Goal: Transaction & Acquisition: Purchase product/service

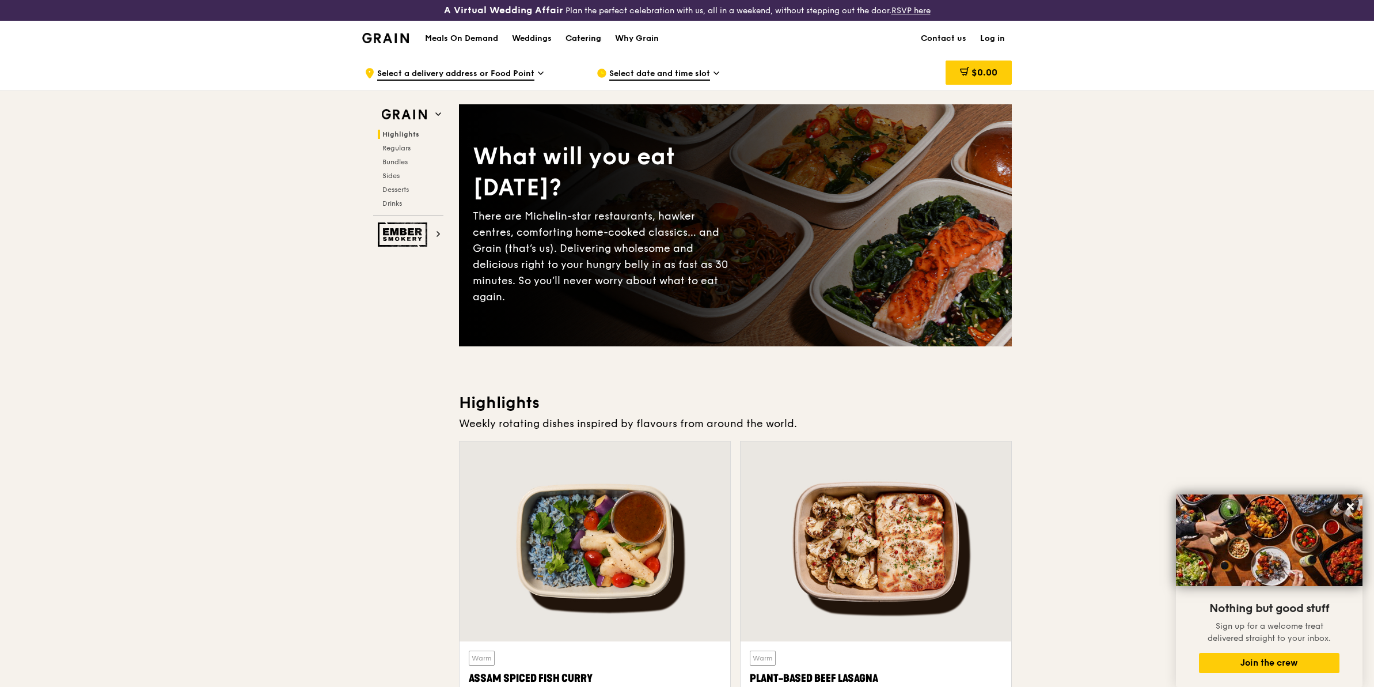
click at [578, 32] on div "Catering" at bounding box center [584, 38] width 36 height 35
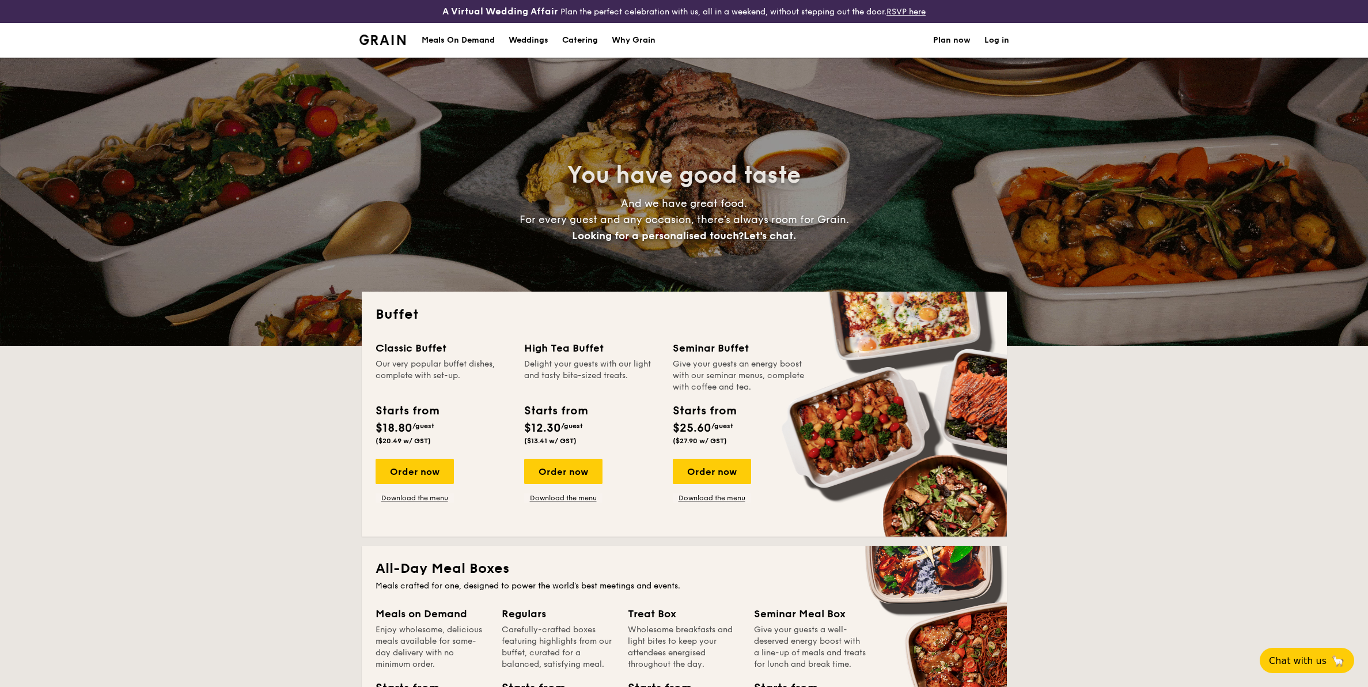
select select
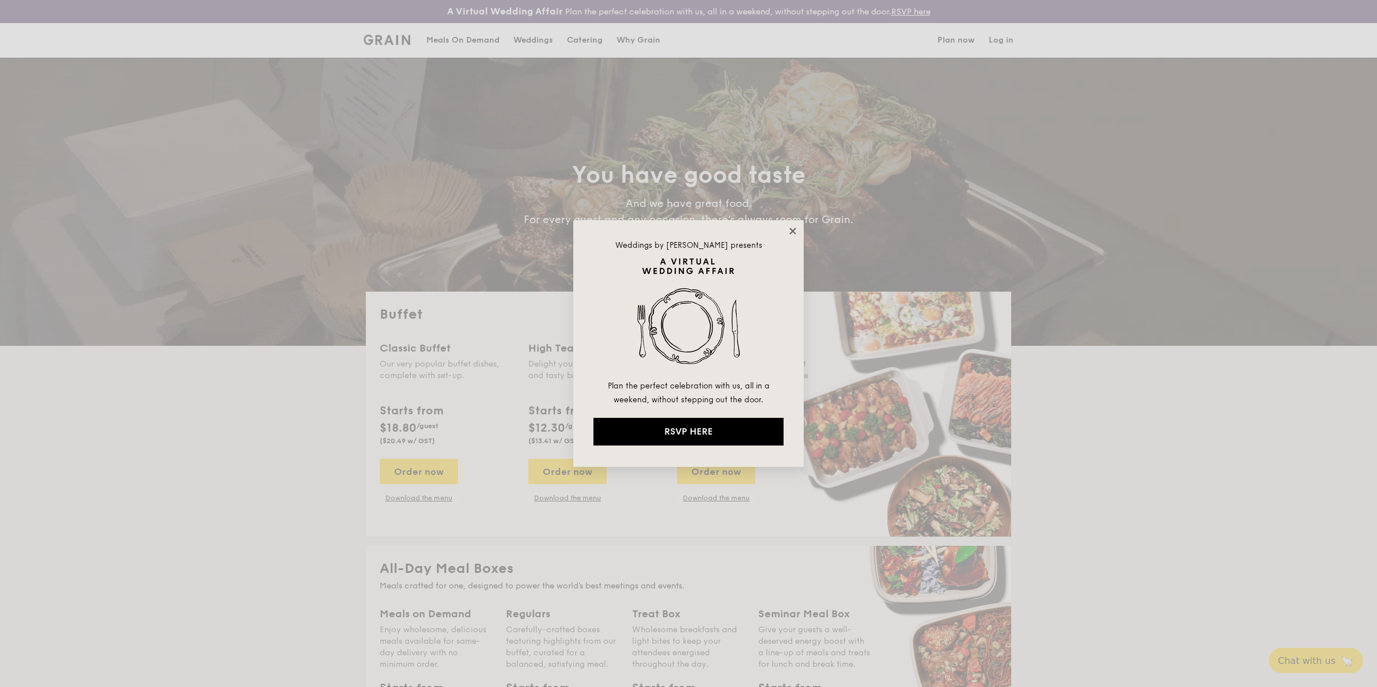
click at [787, 229] on icon at bounding box center [792, 231] width 10 height 10
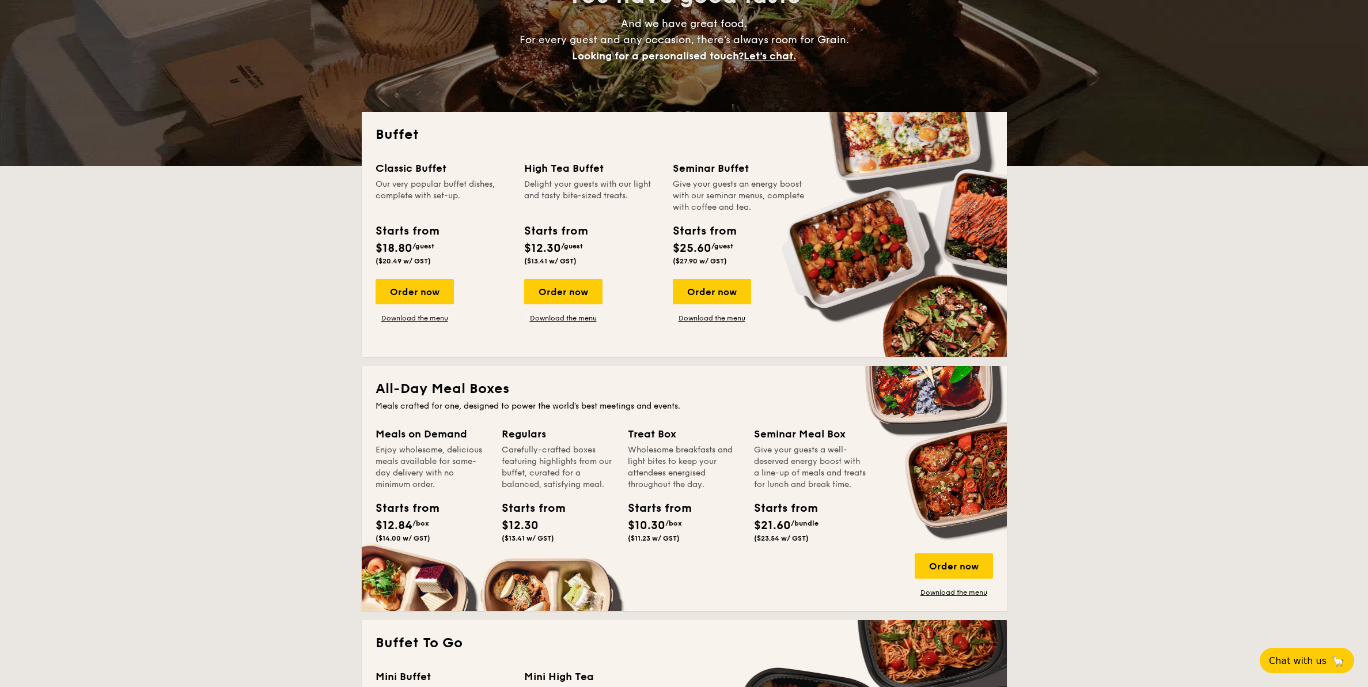
scroll to position [216, 0]
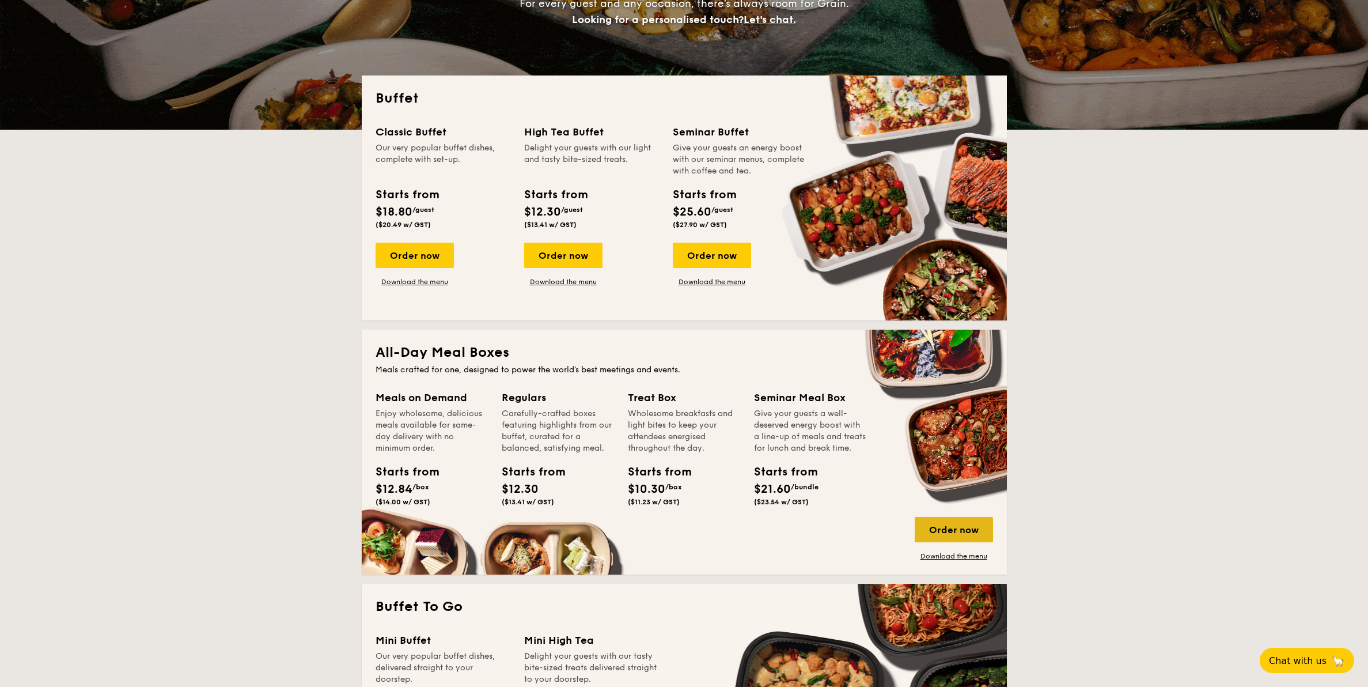
click at [924, 520] on div "Order now" at bounding box center [954, 529] width 78 height 25
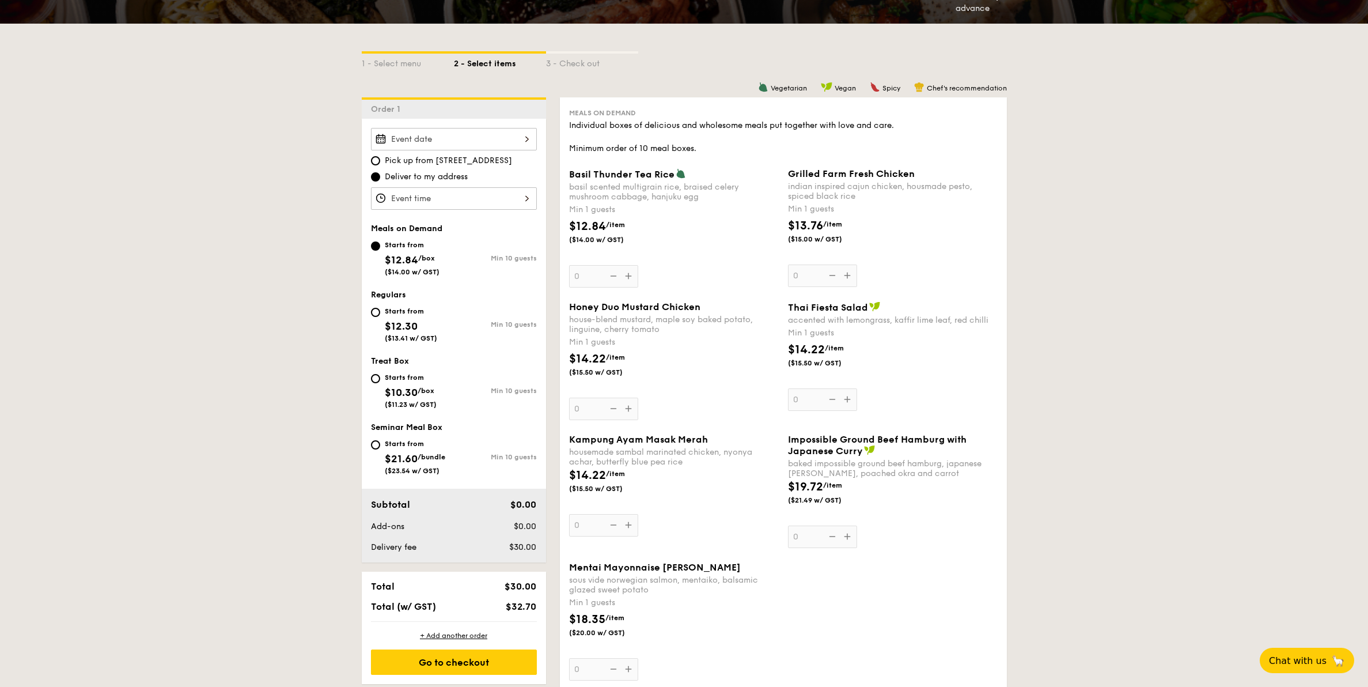
scroll to position [288, 0]
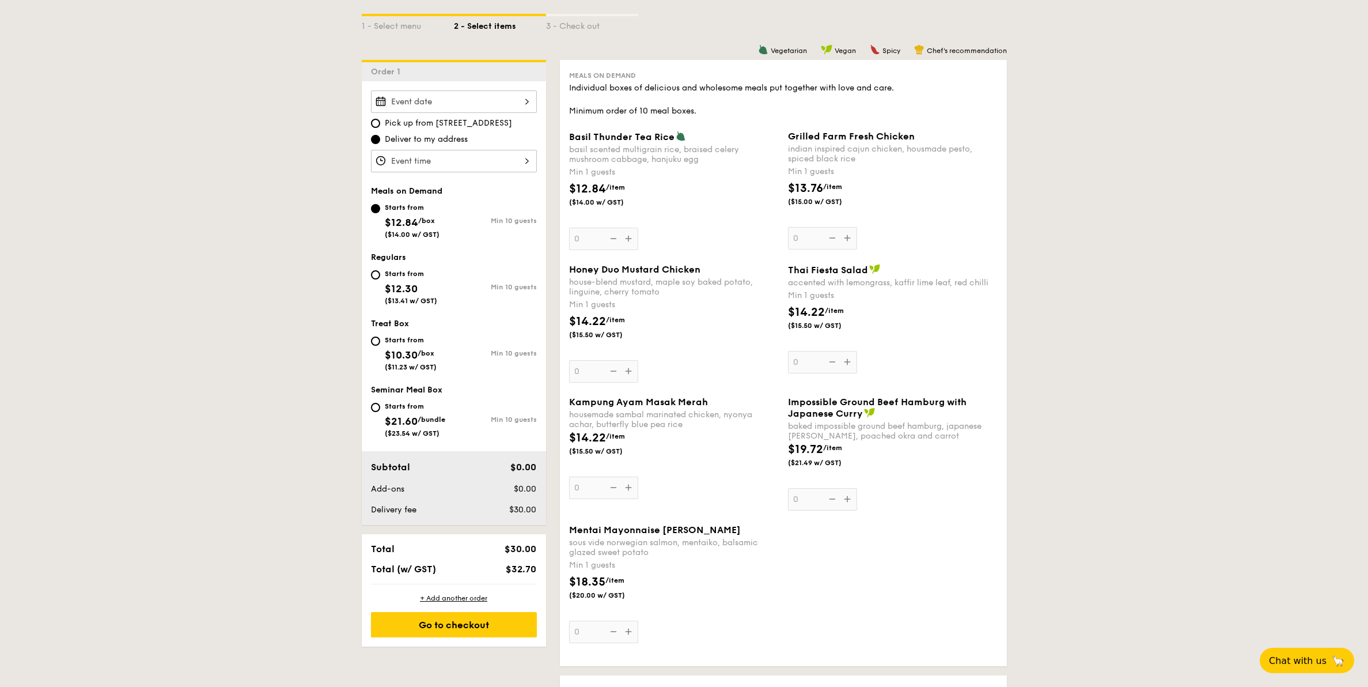
click at [376, 267] on div "Starts from $12.30 ($13.41 w/ GST)" at bounding box center [412, 286] width 83 height 38
click at [376, 270] on input "Starts from $12.30 ($13.41 w/ GST) Min 10 guests" at bounding box center [375, 274] width 9 height 9
radio input "true"
